Goal: Register for event/course

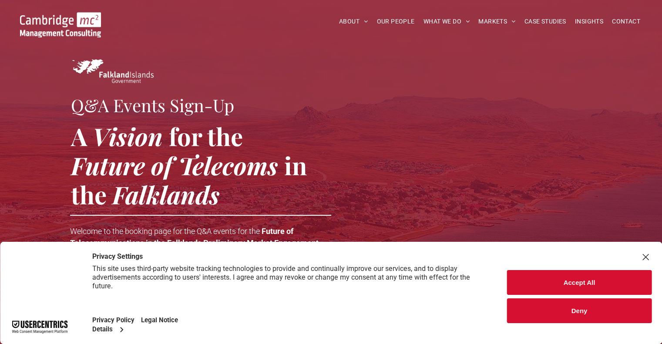
click at [576, 280] on button "Accept All" at bounding box center [579, 282] width 145 height 25
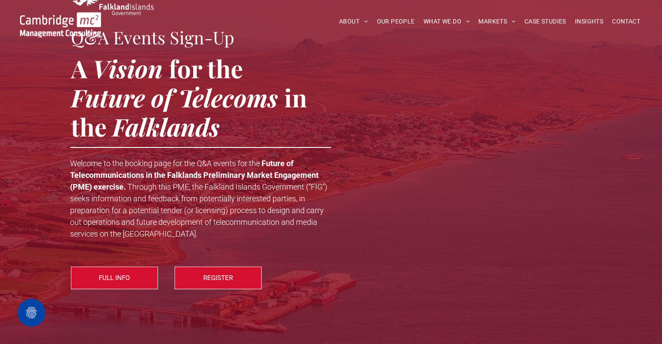
scroll to position [87, 0]
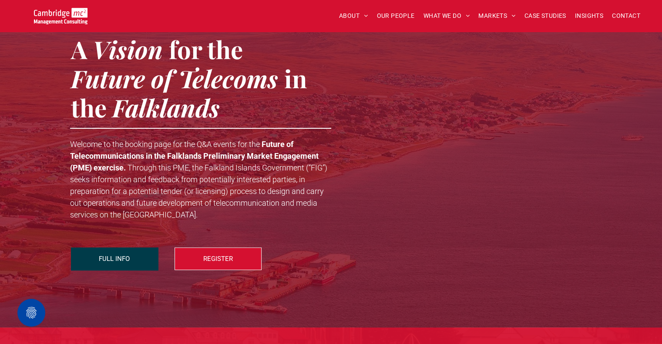
click at [110, 257] on span "FULL INFO" at bounding box center [114, 259] width 31 height 22
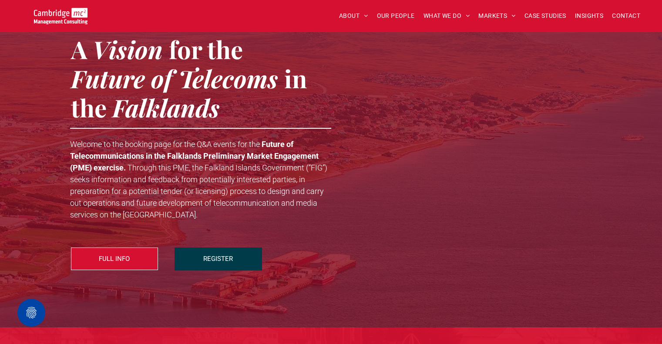
click at [210, 261] on span "REGISTER" at bounding box center [218, 259] width 30 height 22
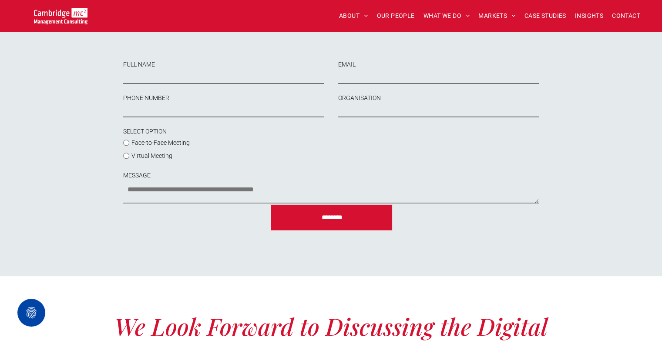
scroll to position [1029, 0]
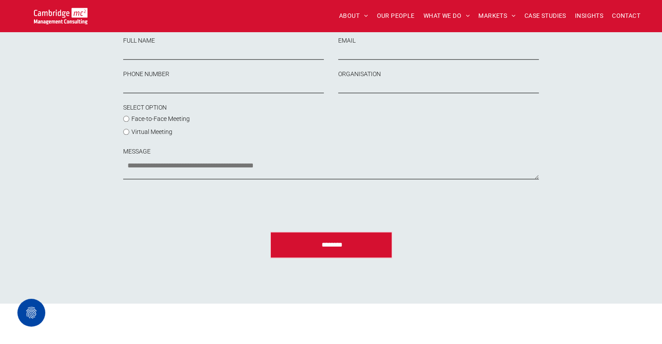
click at [142, 135] on span "Virtual Meeting" at bounding box center [152, 131] width 41 height 7
click at [150, 122] on span "Face-to-Face Meeting" at bounding box center [161, 118] width 58 height 7
click at [125, 138] on label "Virtual Meeting" at bounding box center [187, 131] width 129 height 13
click at [187, 172] on textarea "MESSAGE" at bounding box center [330, 169] width 415 height 22
click at [152, 138] on label "Virtual Meeting" at bounding box center [187, 131] width 129 height 13
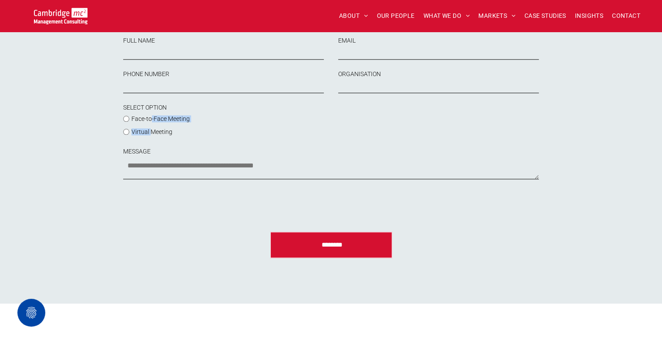
click at [152, 122] on span "Face-to-Face Meeting" at bounding box center [161, 118] width 58 height 7
click at [219, 156] on form "FULL NAME EMAIL PHONE NUMBER ORGANISATION SELECT OPTION Face-to-Face Meeting Vi…" at bounding box center [331, 147] width 430 height 253
click at [369, 179] on textarea "MESSAGE" at bounding box center [330, 169] width 415 height 22
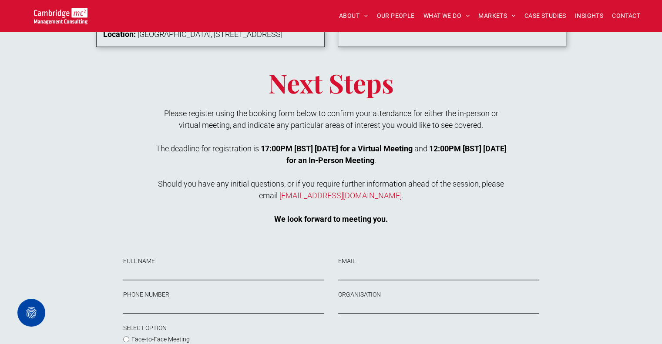
scroll to position [811, 0]
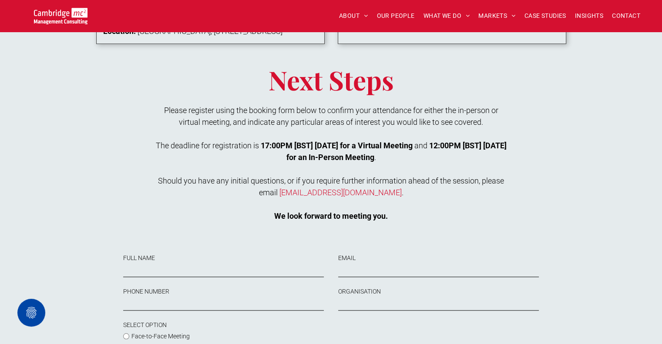
click at [413, 150] on strong "17:00PM [BST] [DATE] for a Virtual Meeting" at bounding box center [337, 145] width 152 height 9
click at [394, 150] on strong "17:00PM [BST] [DATE] for a Virtual Meeting" at bounding box center [337, 145] width 152 height 9
click at [483, 153] on strong "12:00PM [BST] [DATE] for an In-Person Meeting" at bounding box center [397, 151] width 220 height 21
click at [481, 155] on strong "12:00PM [BST] [DATE] for an In-Person Meeting" at bounding box center [397, 151] width 220 height 21
click at [367, 162] on p "The deadline for registration is 17:00PM [BST] [DATE] for a Virtual Meeting and…" at bounding box center [332, 152] width 354 height 24
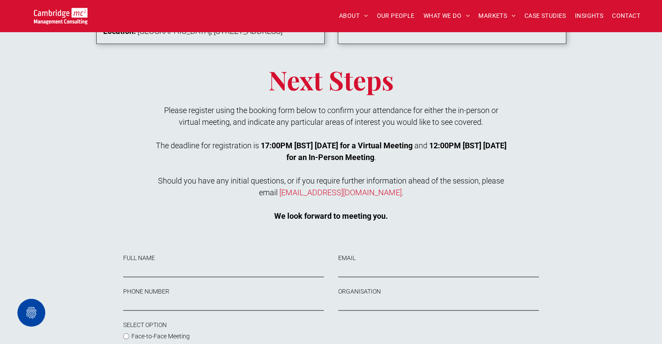
click at [436, 163] on p "The deadline for registration is 17:00PM [BST] [DATE] for a Virtual Meeting and…" at bounding box center [332, 152] width 354 height 24
click at [413, 150] on strong "17:00PM [BST] [DATE] for a Virtual Meeting" at bounding box center [337, 145] width 152 height 9
click at [478, 157] on strong "12:00PM [BST] [DATE] for an In-Person Meeting" at bounding box center [397, 151] width 220 height 21
click at [472, 157] on strong "12:00PM [BST] [DATE] for an In-Person Meeting" at bounding box center [397, 151] width 220 height 21
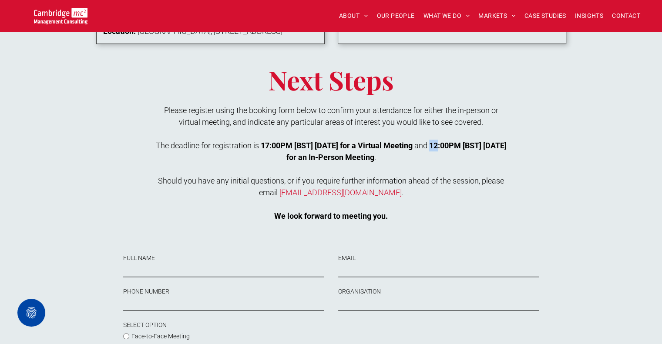
click at [472, 157] on strong "12:00PM [BST] [DATE] for an In-Person Meeting" at bounding box center [397, 151] width 220 height 21
